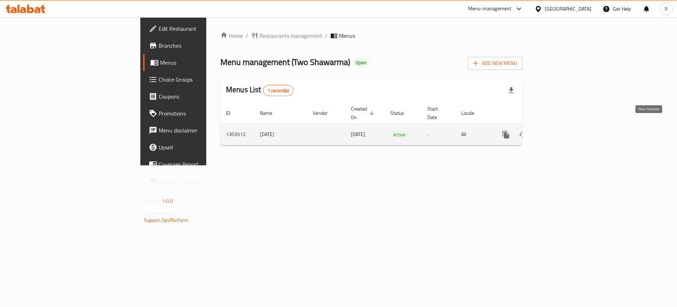
click at [561, 130] on icon "enhanced table" at bounding box center [557, 134] width 8 height 8
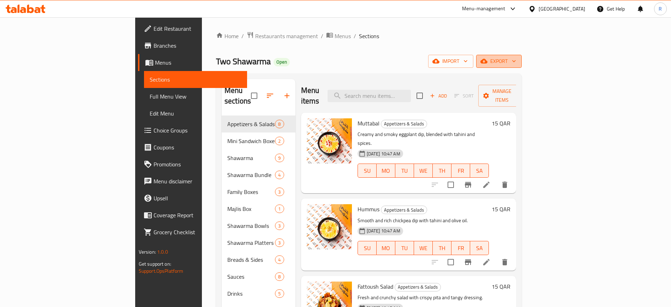
click at [517, 58] on icon "button" at bounding box center [513, 61] width 7 height 7
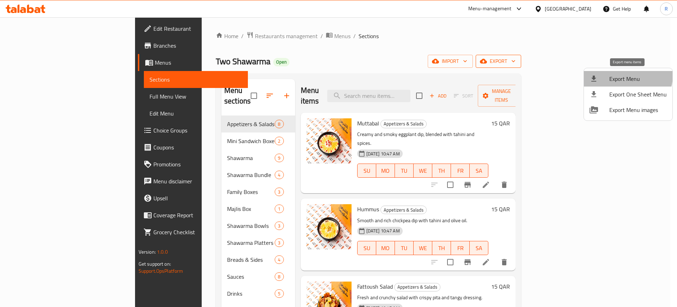
click at [627, 76] on span "Export Menu" at bounding box center [639, 78] width 58 height 8
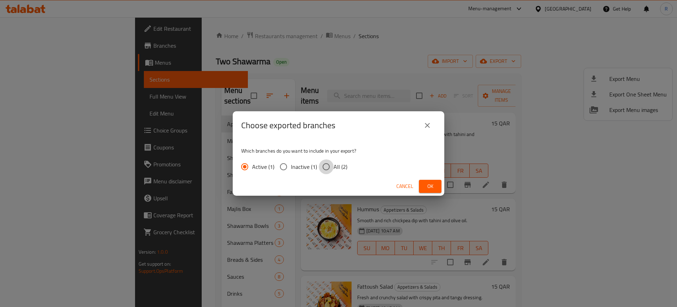
click at [323, 172] on input "All (2)" at bounding box center [326, 166] width 15 height 15
radio input "true"
click at [428, 187] on span "Ok" at bounding box center [430, 186] width 11 height 9
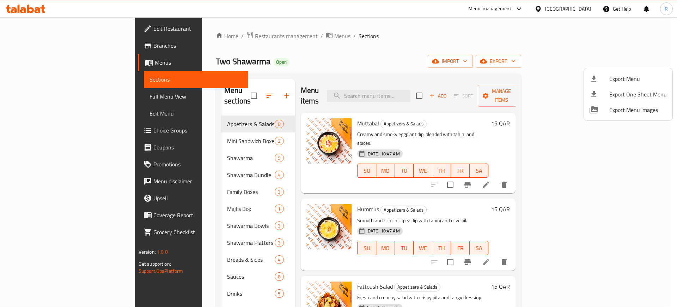
click at [25, 9] on div at bounding box center [338, 153] width 677 height 307
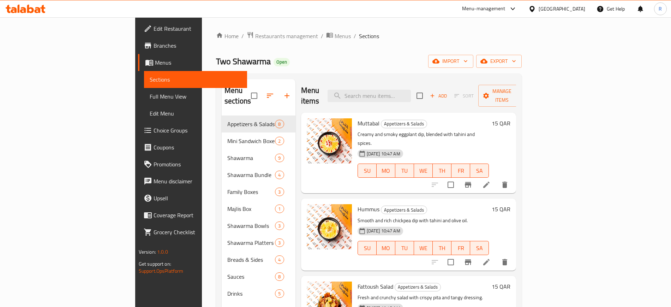
click at [25, 9] on icon at bounding box center [23, 10] width 6 height 6
